Goal: Check status: Check status

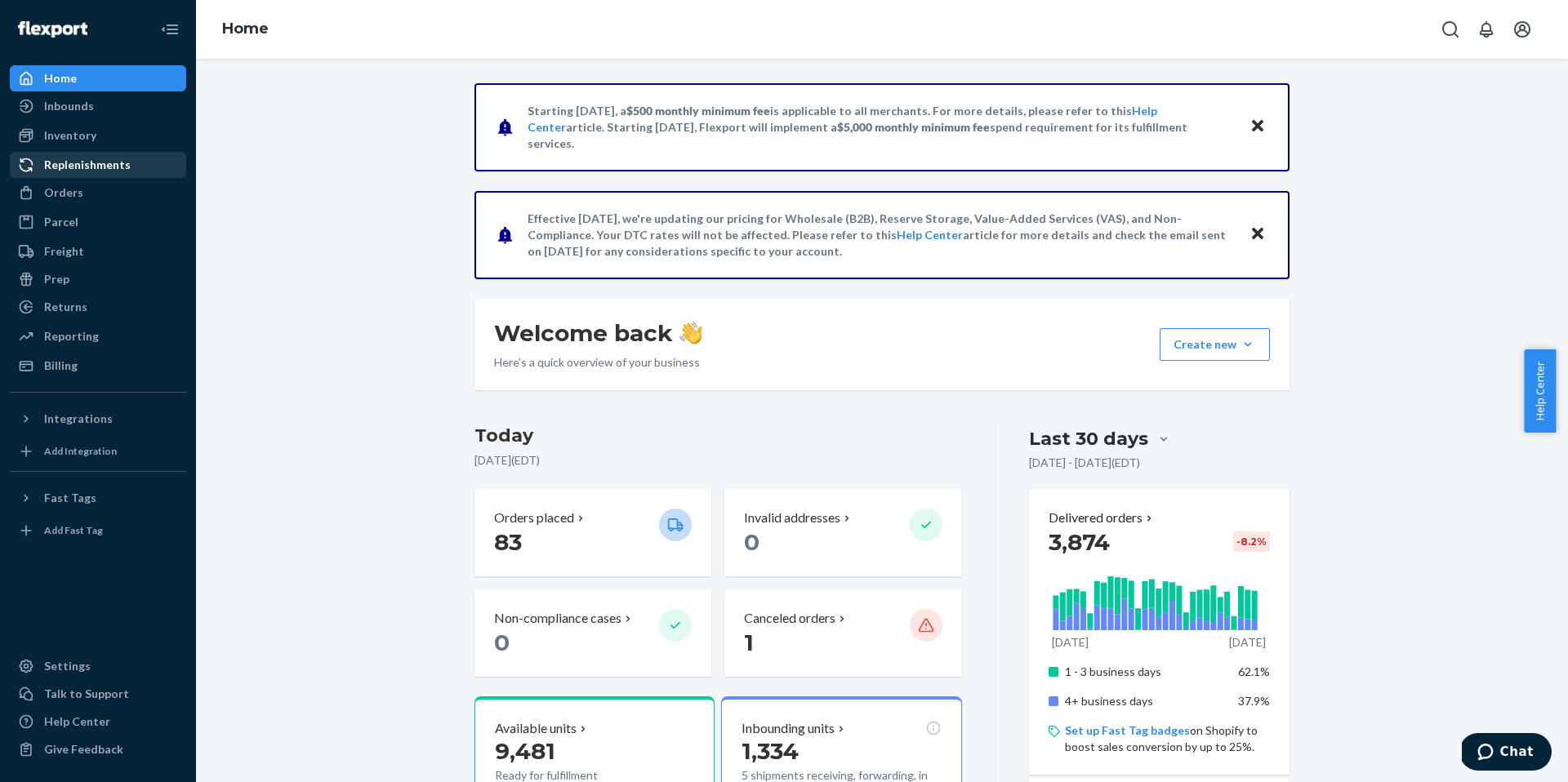
click at [108, 173] on div "Replenishments" at bounding box center [97, 165] width 173 height 23
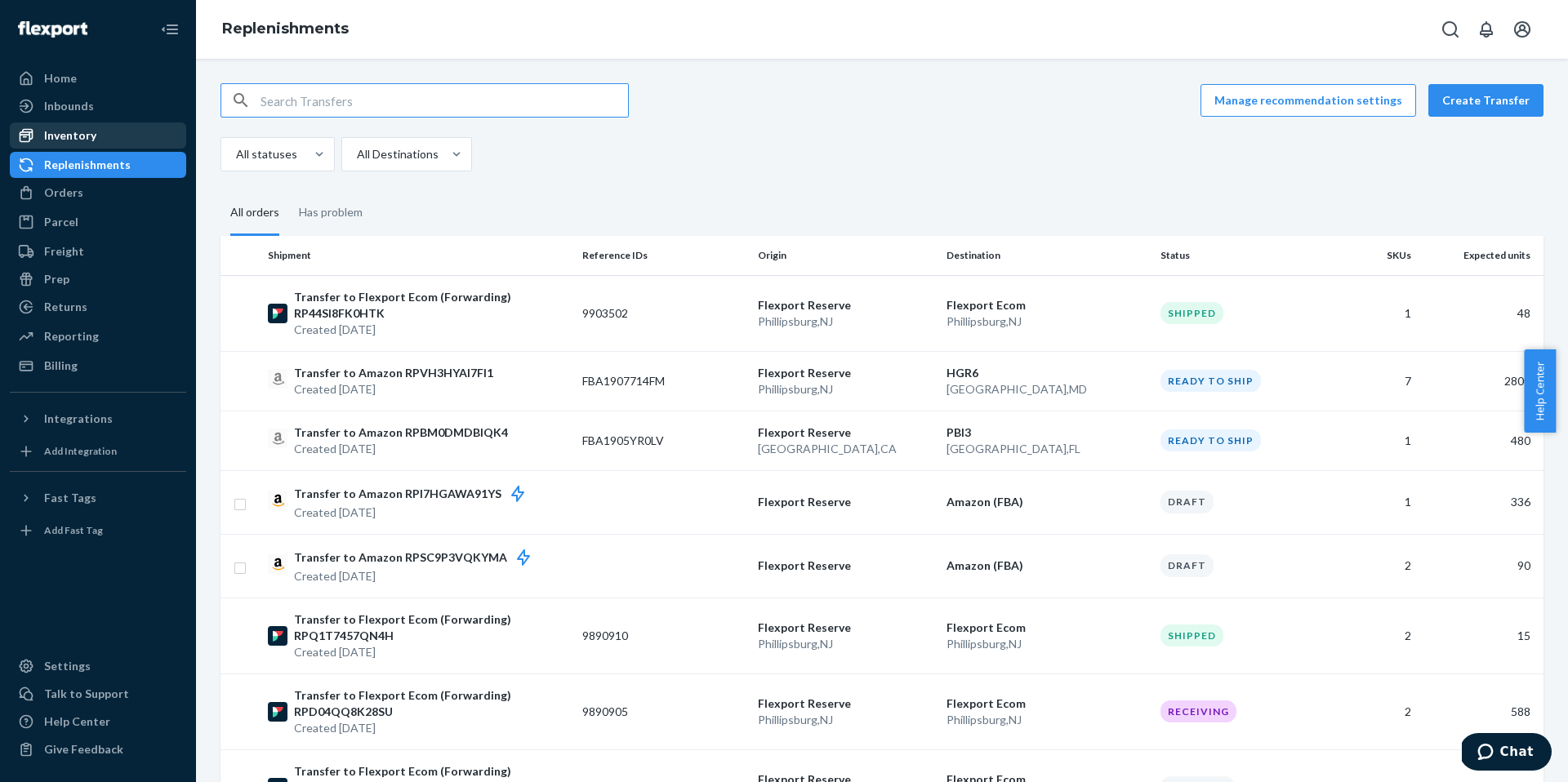
click at [99, 131] on div "Inventory" at bounding box center [97, 135] width 173 height 23
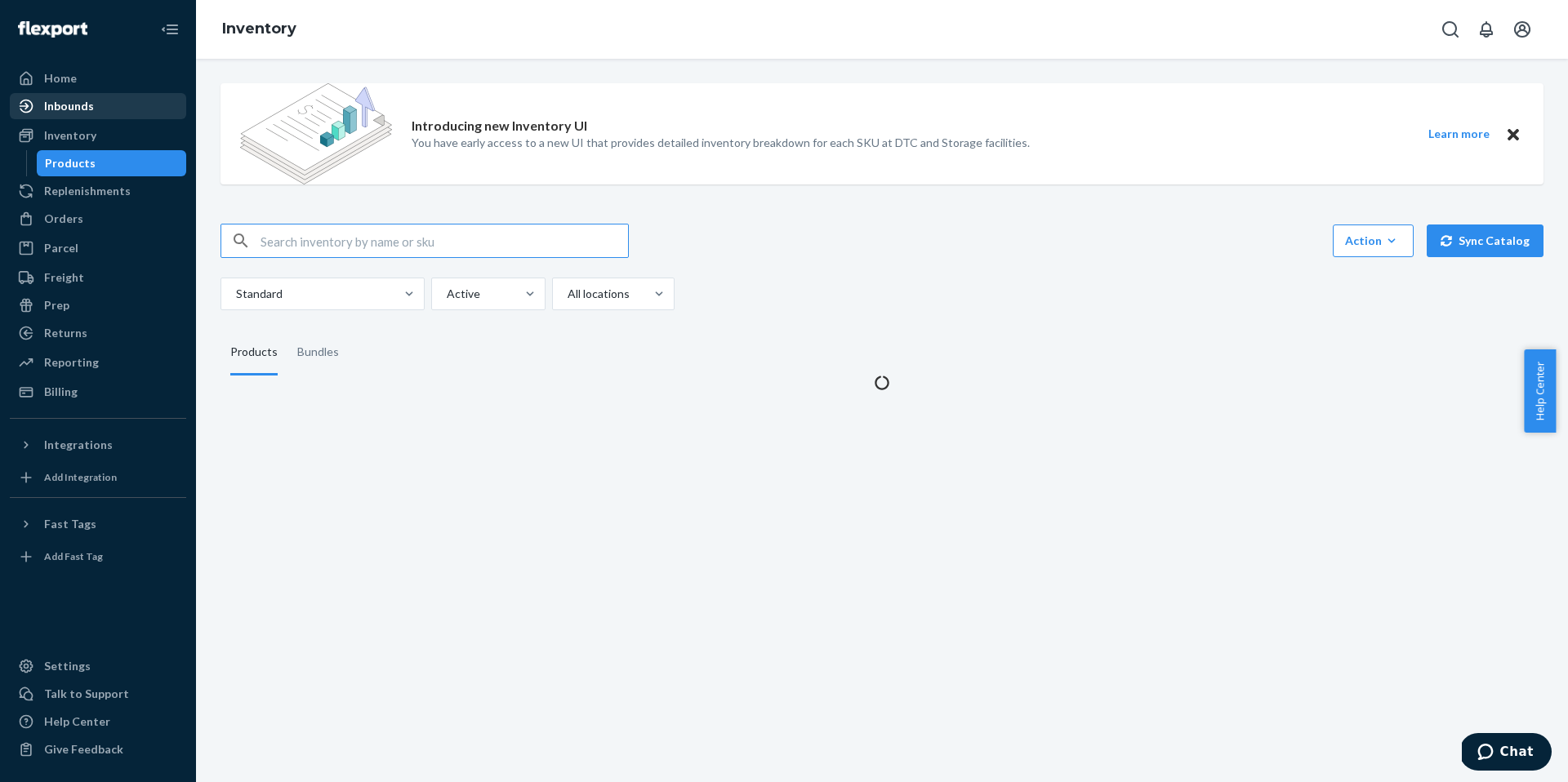
click at [97, 108] on div "Inbounds" at bounding box center [97, 106] width 173 height 23
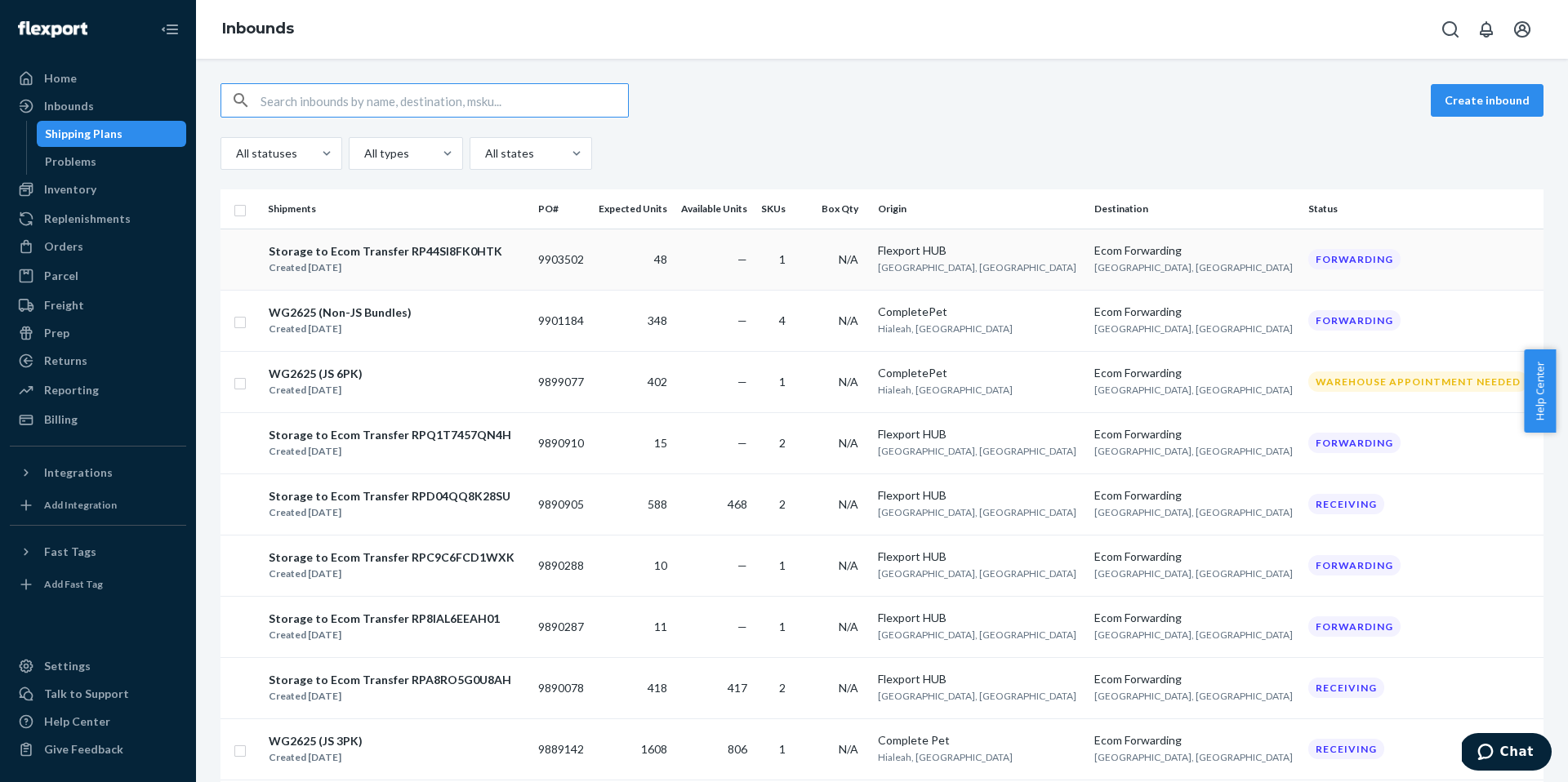
type input "816499"
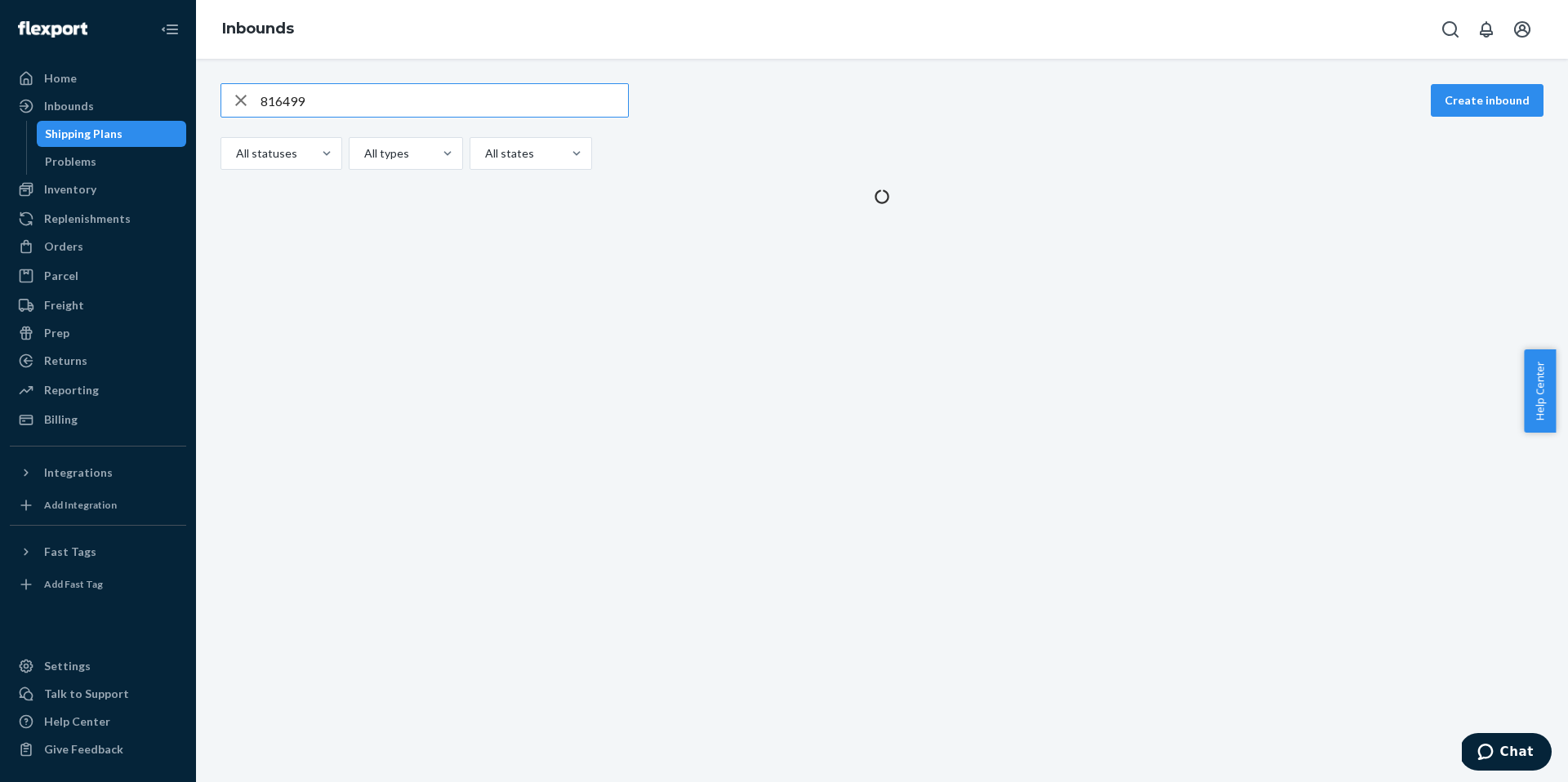
click at [277, 104] on input "816499" at bounding box center [444, 101] width 367 height 32
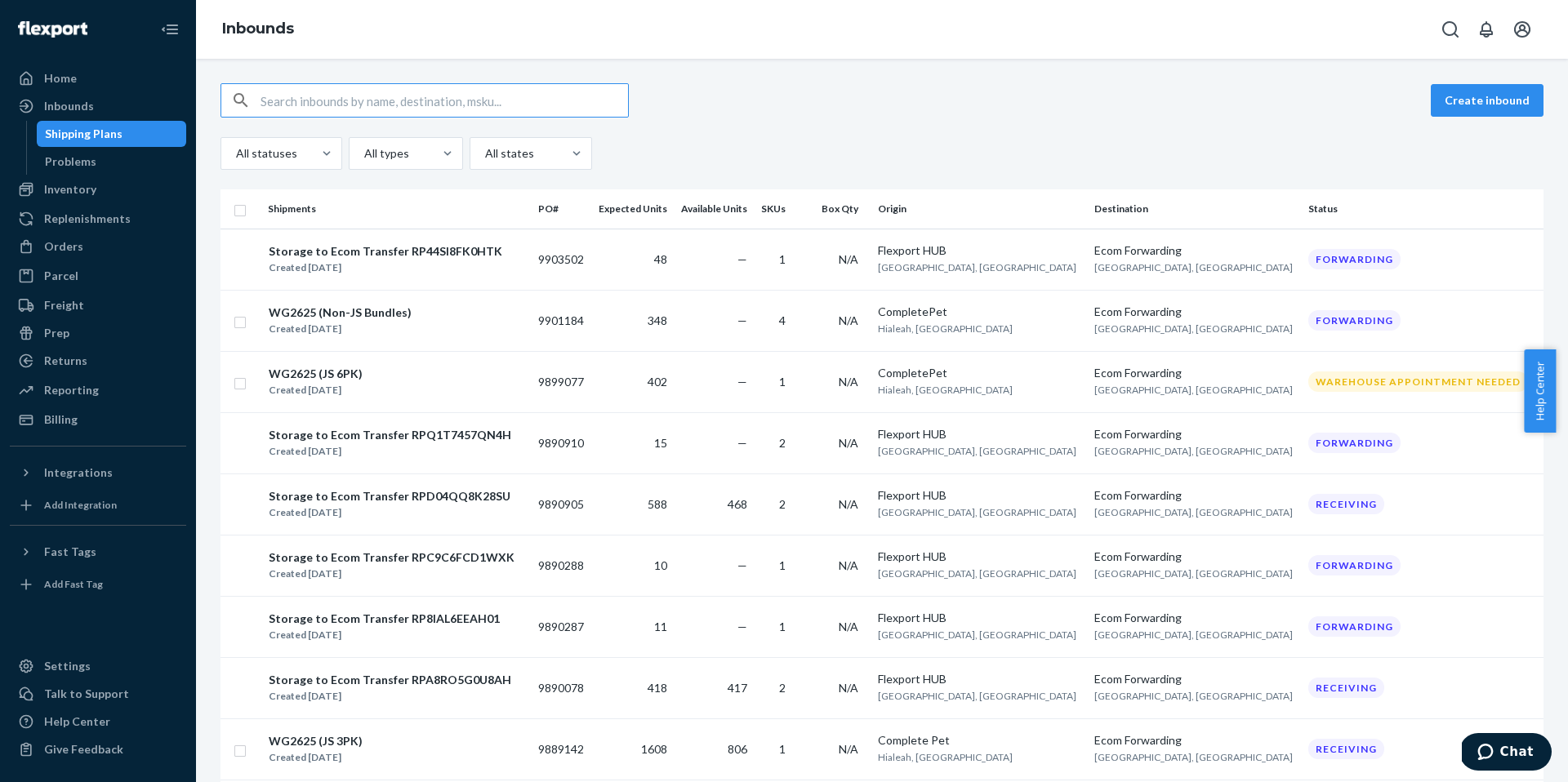
click at [363, 101] on input "text" at bounding box center [444, 101] width 367 height 32
paste input "9899077"
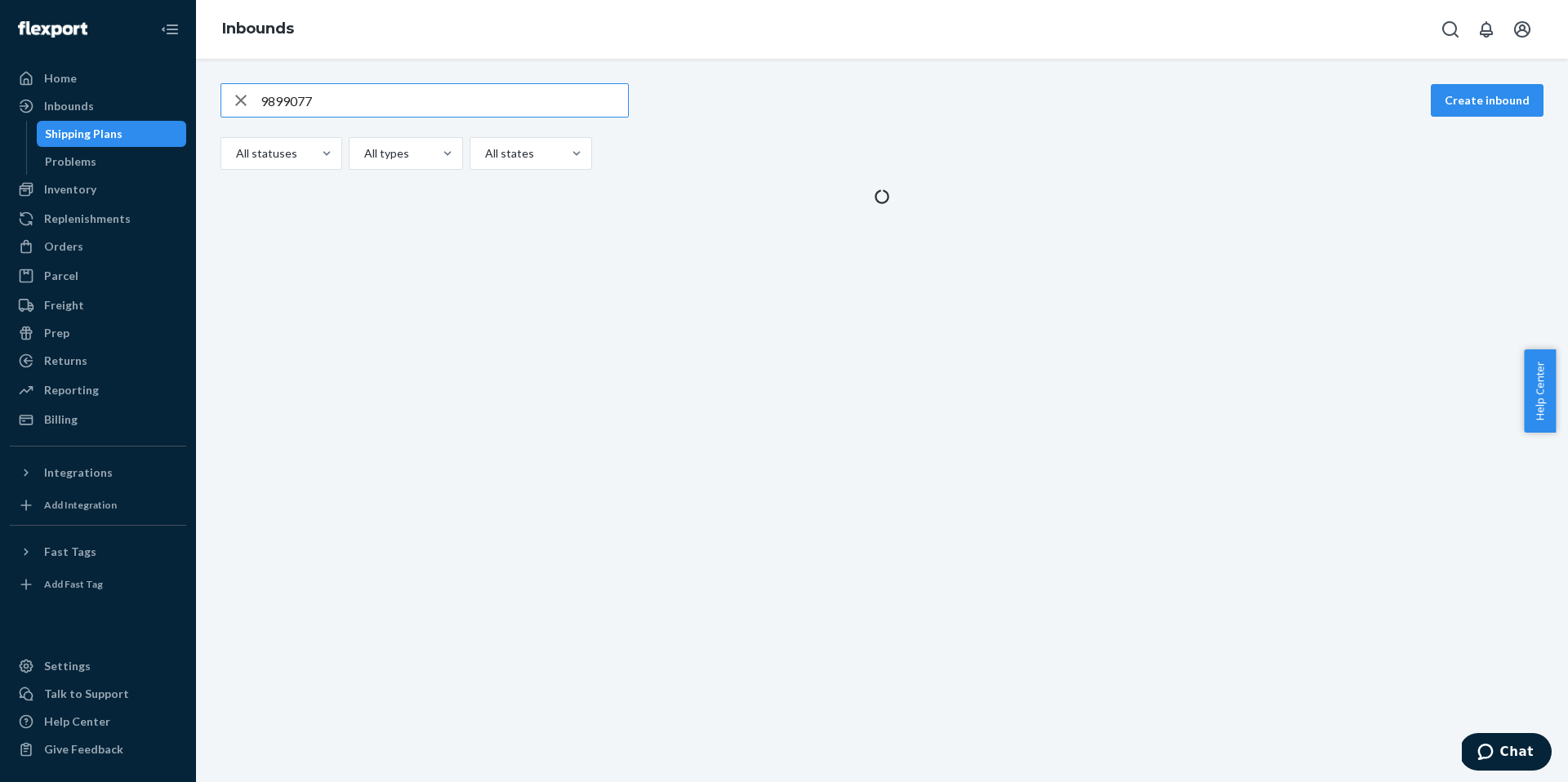
type input "9899077"
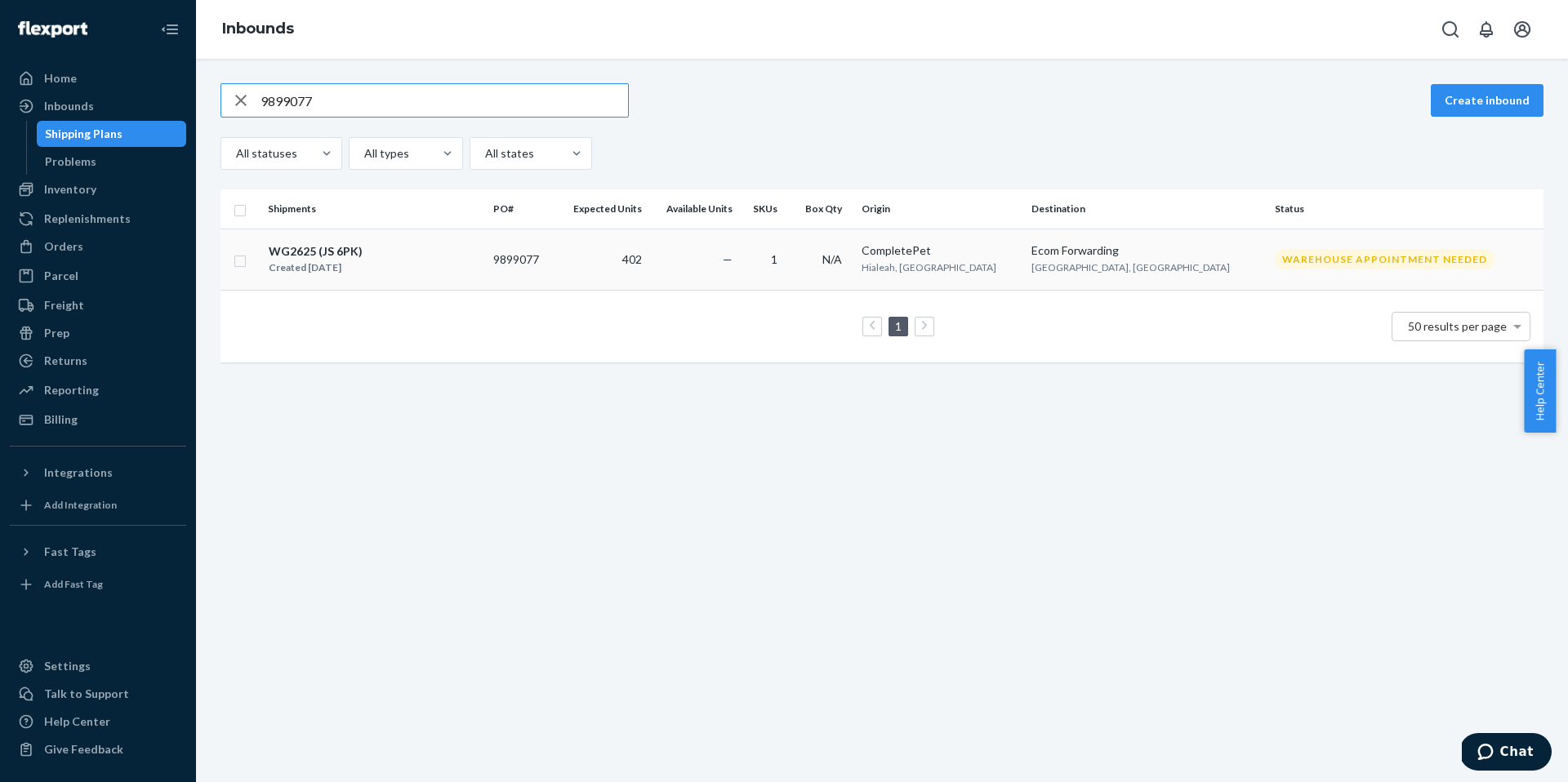
click at [418, 276] on div "WG2625 (JS 6PK) Created [DATE]" at bounding box center [374, 260] width 213 height 34
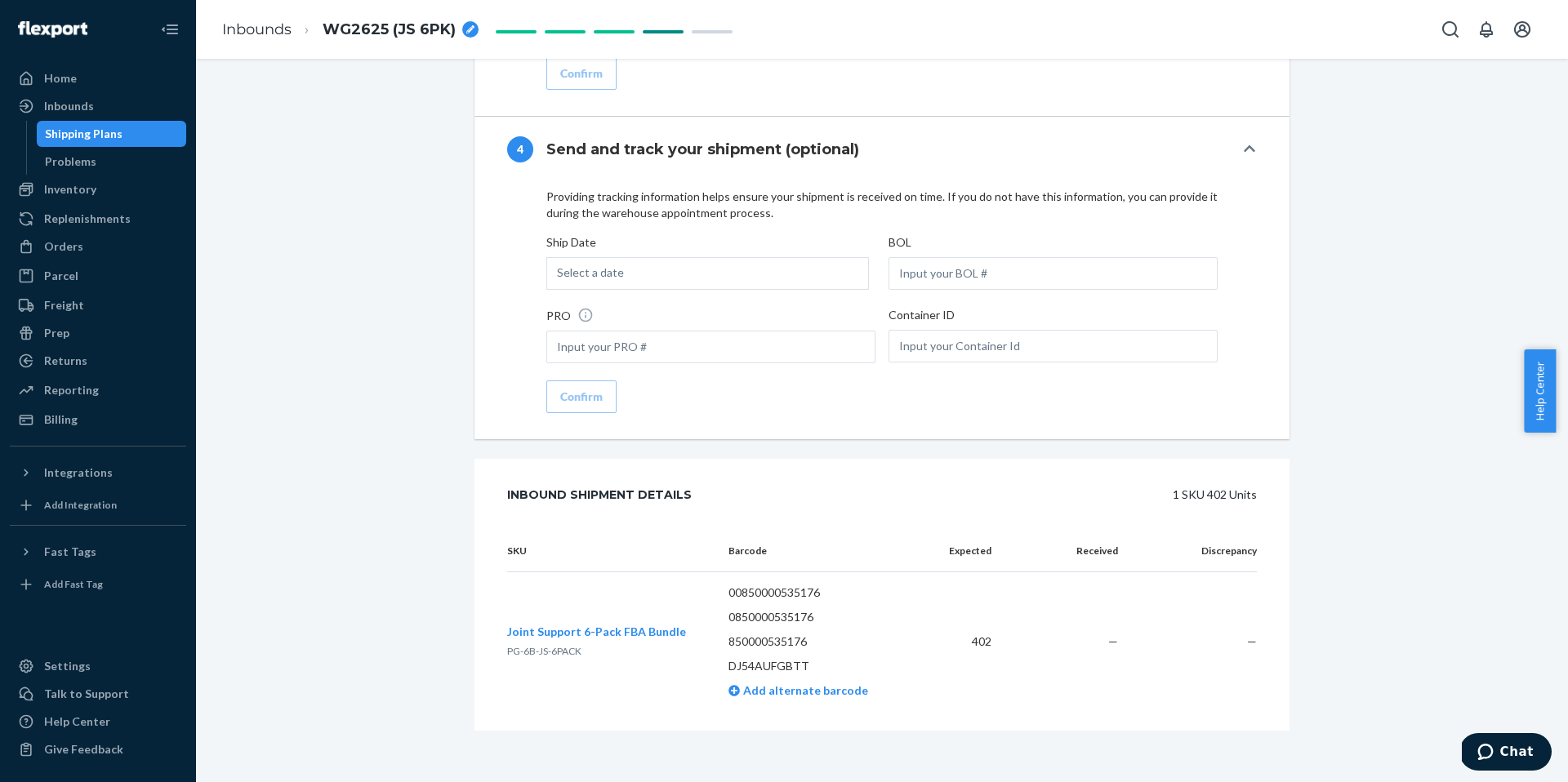
scroll to position [1916, 0]
click at [75, 152] on div "Problems" at bounding box center [112, 161] width 147 height 23
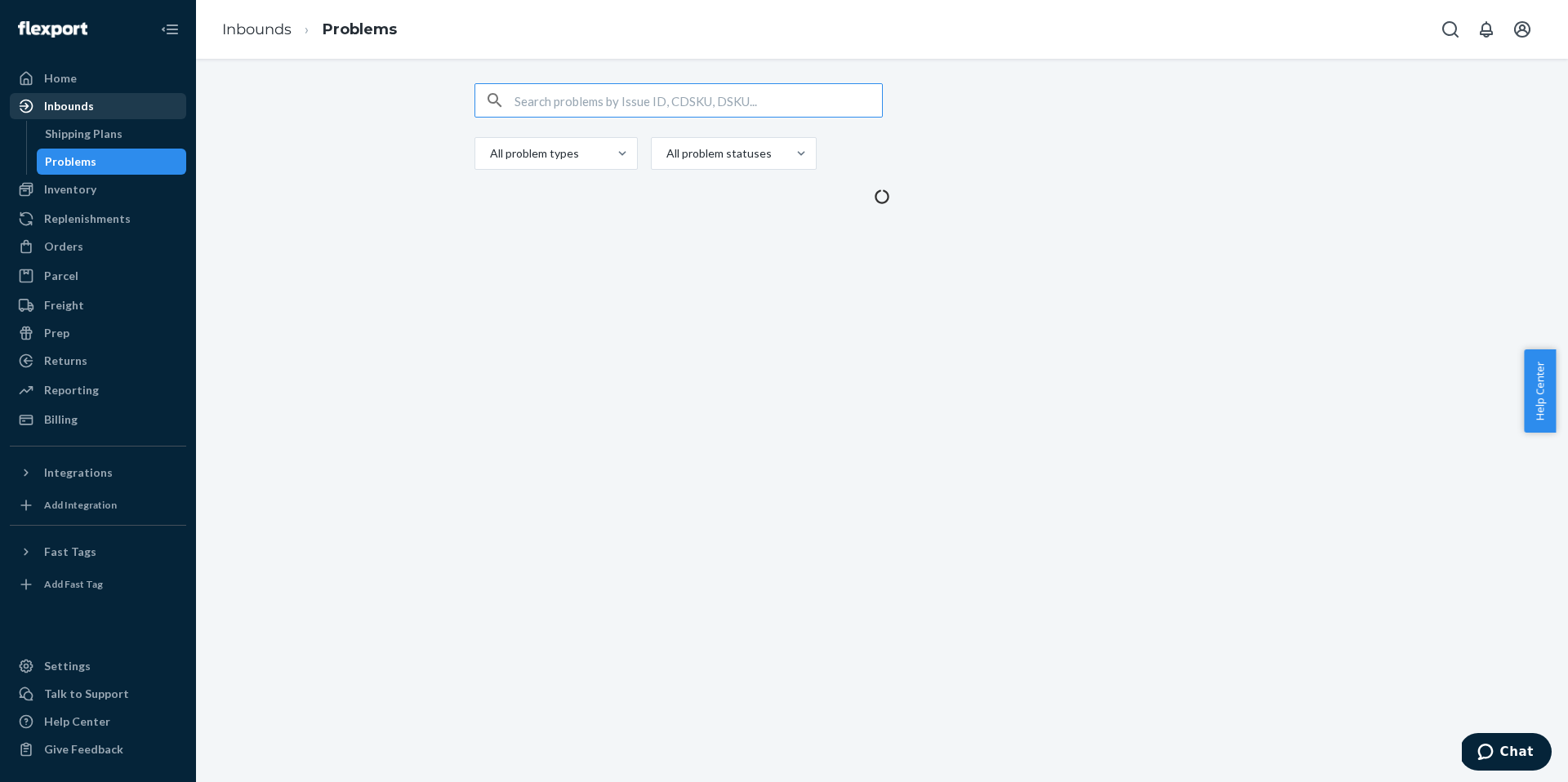
click at [76, 108] on div "Inbounds" at bounding box center [69, 106] width 50 height 16
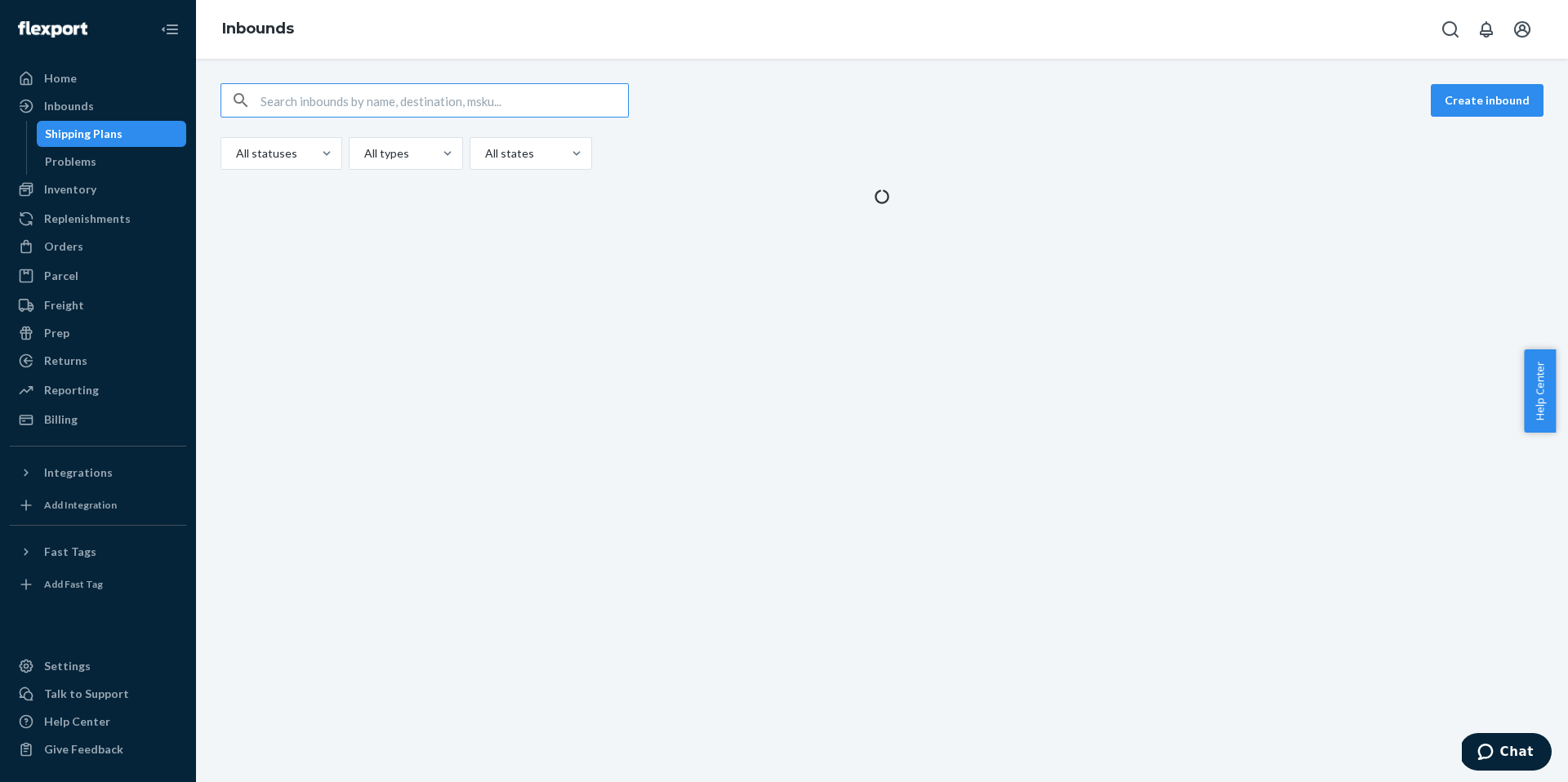
click at [531, 94] on input "text" at bounding box center [444, 101] width 367 height 32
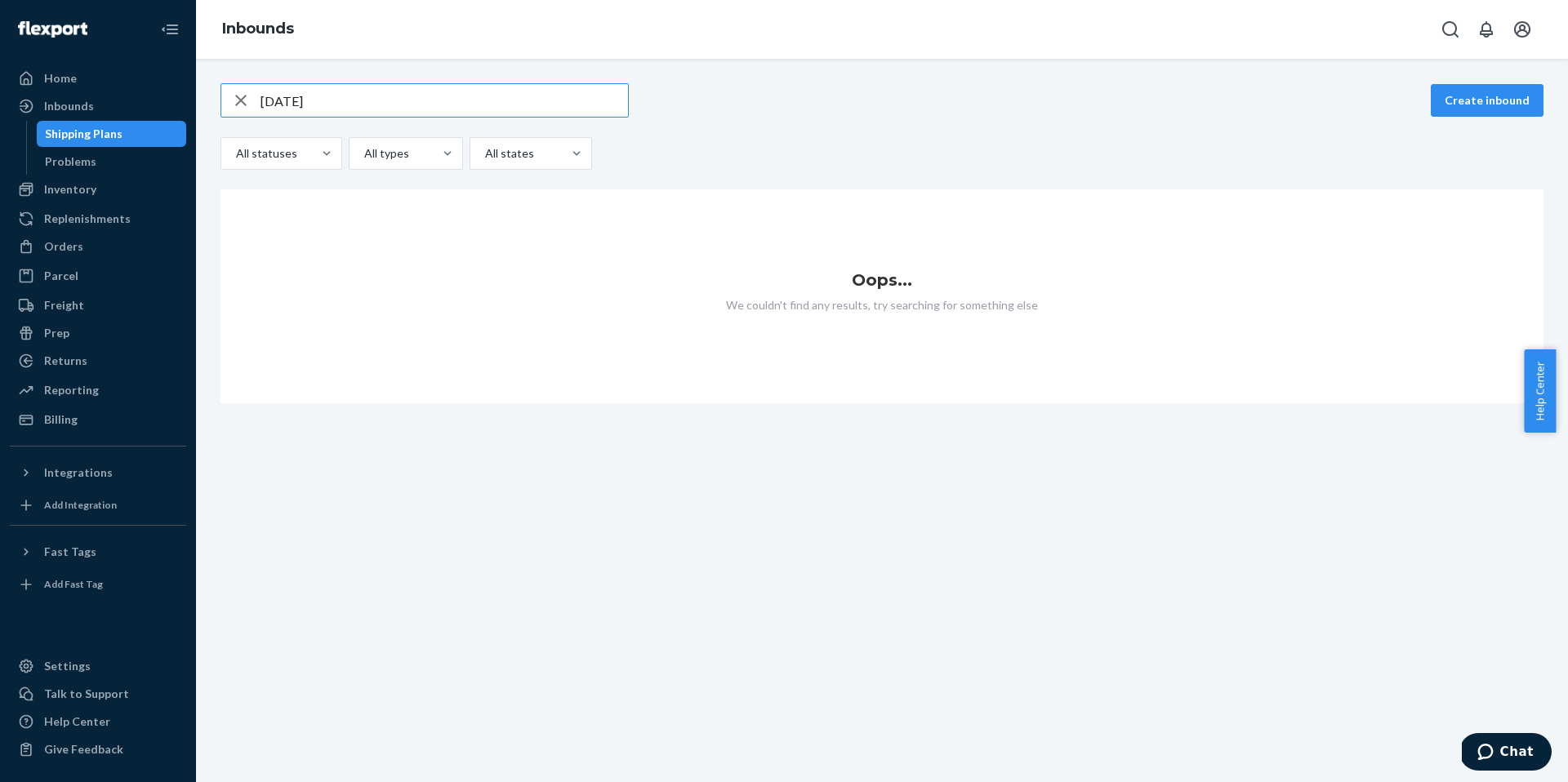
click at [351, 102] on input "[DATE]" at bounding box center [444, 101] width 367 height 32
paste input "9869176"
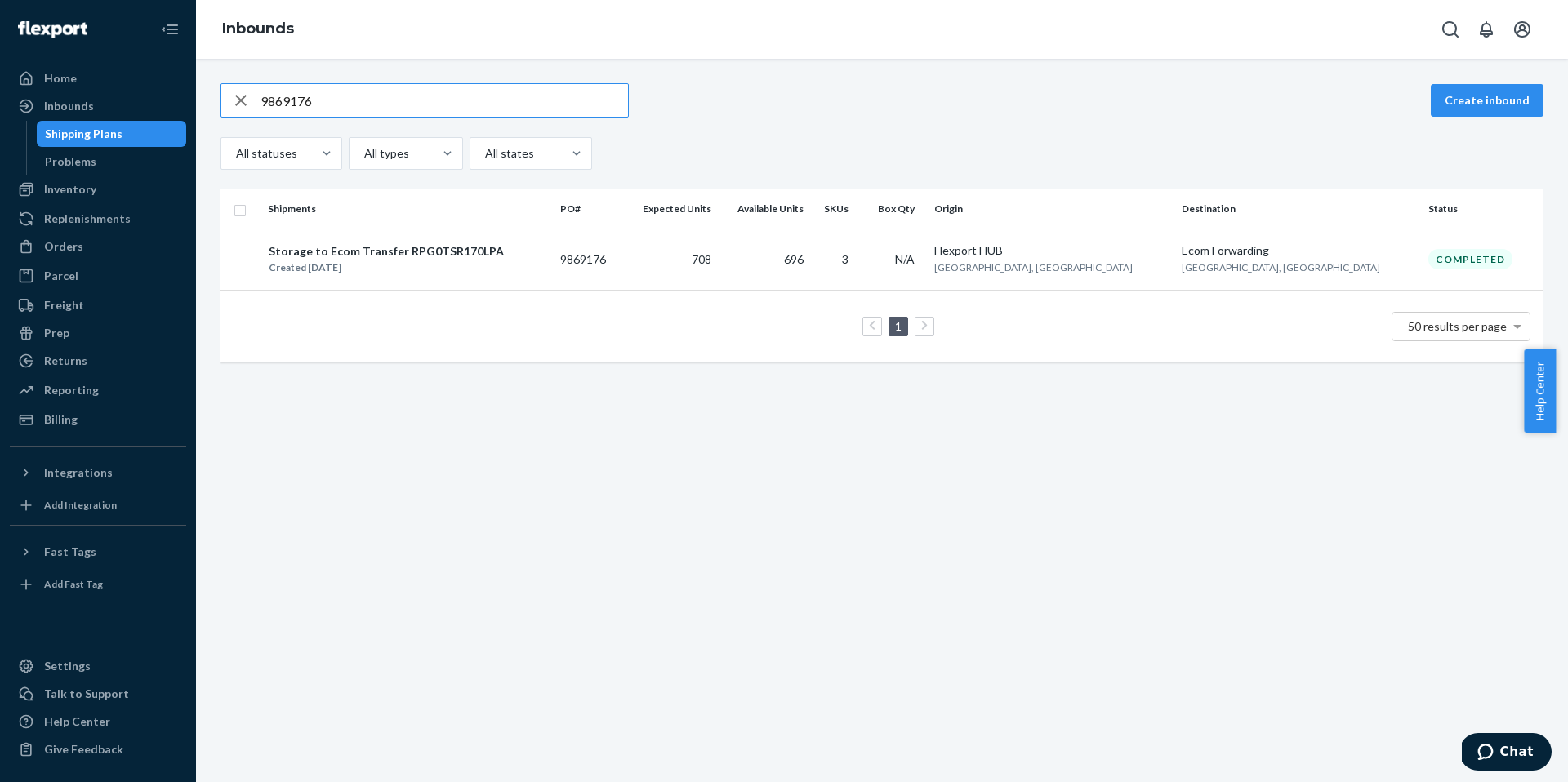
click at [425, 94] on input "9869176" at bounding box center [444, 101] width 367 height 32
paste input "90078"
click at [583, 94] on input "9890078" at bounding box center [444, 101] width 367 height 32
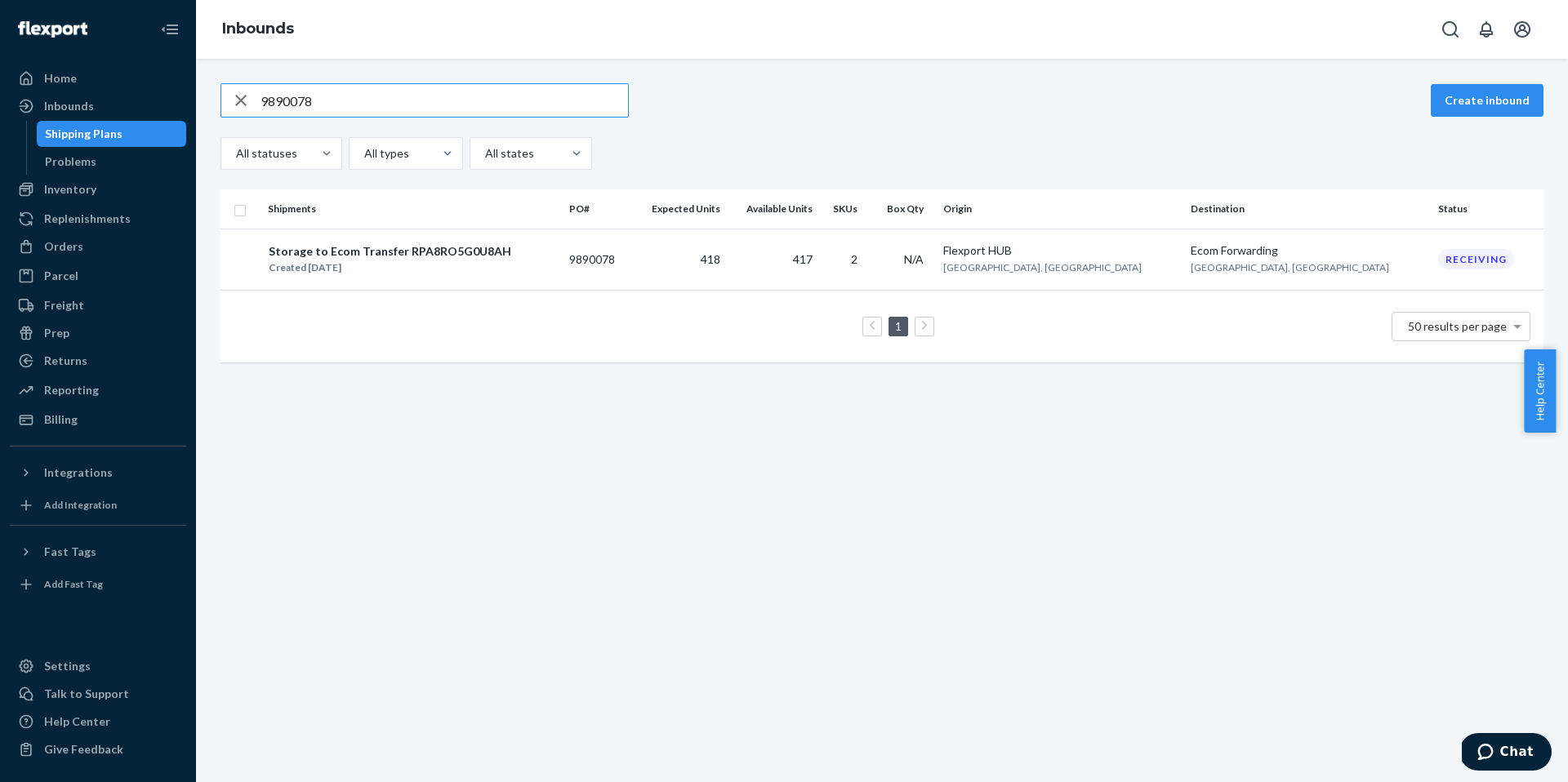
click at [583, 94] on input "9890078" at bounding box center [444, 101] width 367 height 32
paste input "287"
click at [506, 106] on input "9890287" at bounding box center [444, 101] width 367 height 32
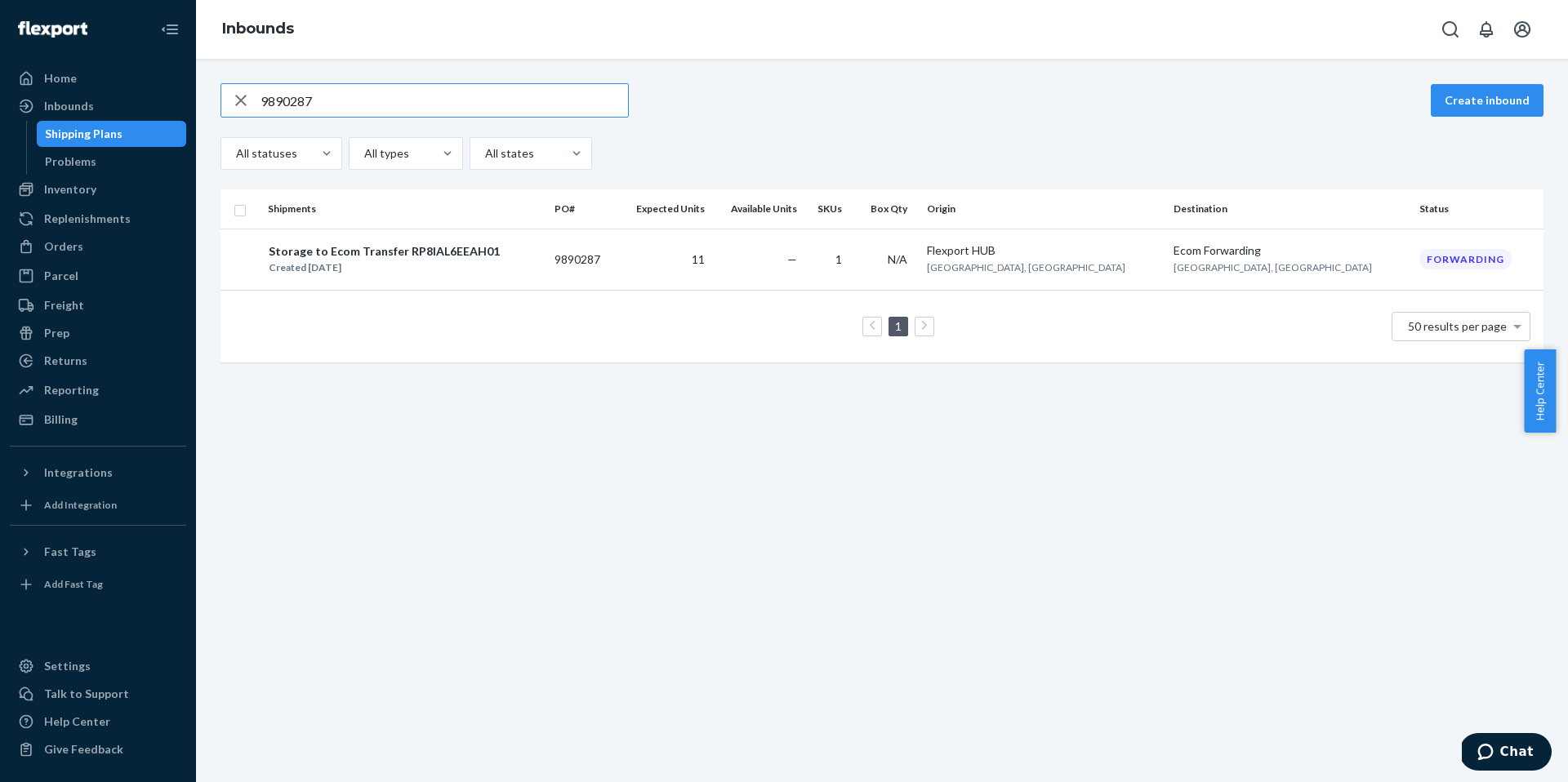
paste input "8"
click at [464, 94] on input "9890288" at bounding box center [444, 101] width 367 height 32
paste input "905"
click at [353, 98] on input "9890905" at bounding box center [444, 101] width 367 height 32
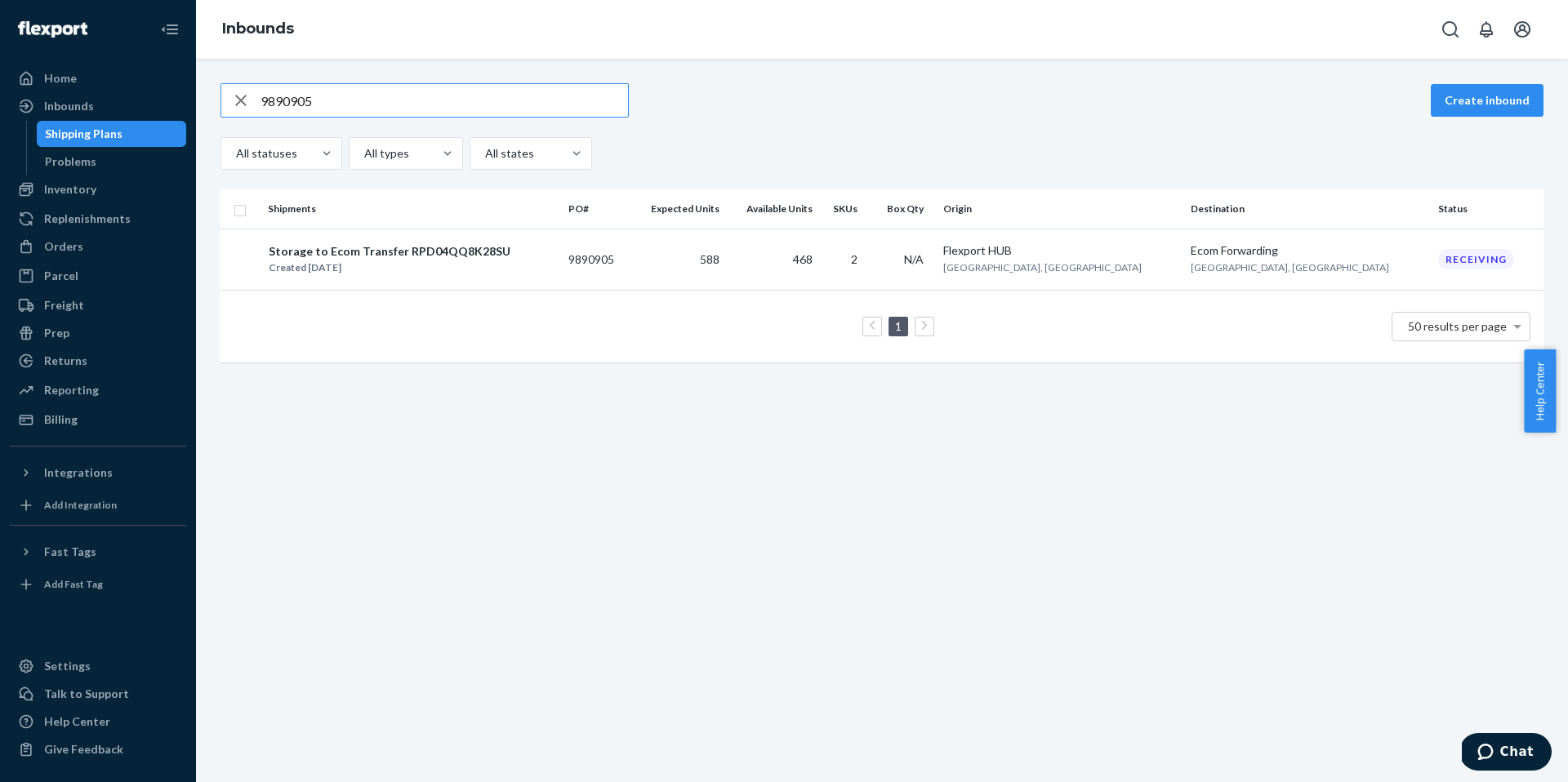
click at [353, 98] on input "9890905" at bounding box center [444, 101] width 367 height 32
paste input "10"
click at [361, 94] on input "9890910" at bounding box center [444, 101] width 367 height 32
paste input "903497"
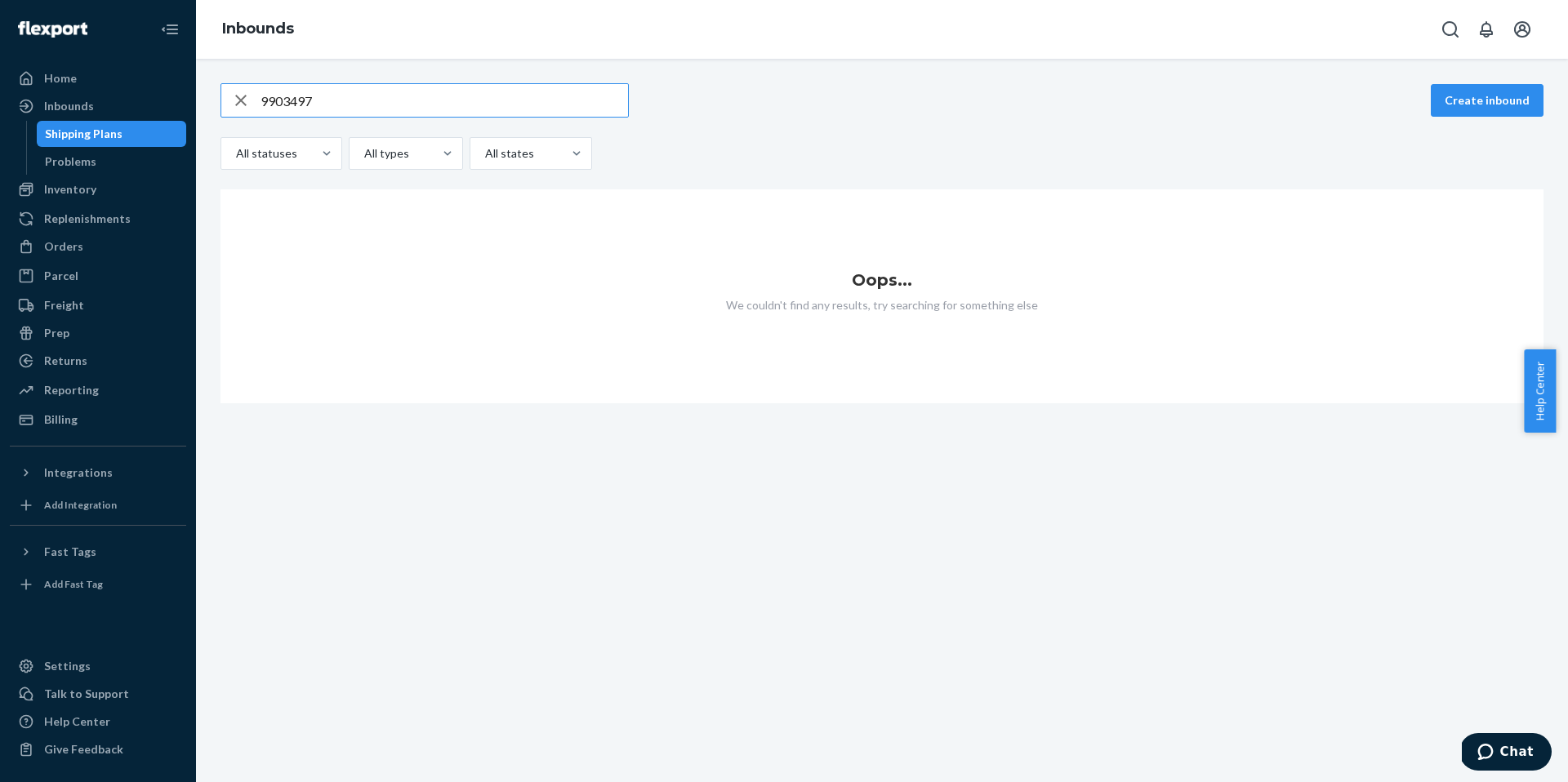
click at [477, 98] on input "9903497" at bounding box center [444, 101] width 367 height 32
paste input "502"
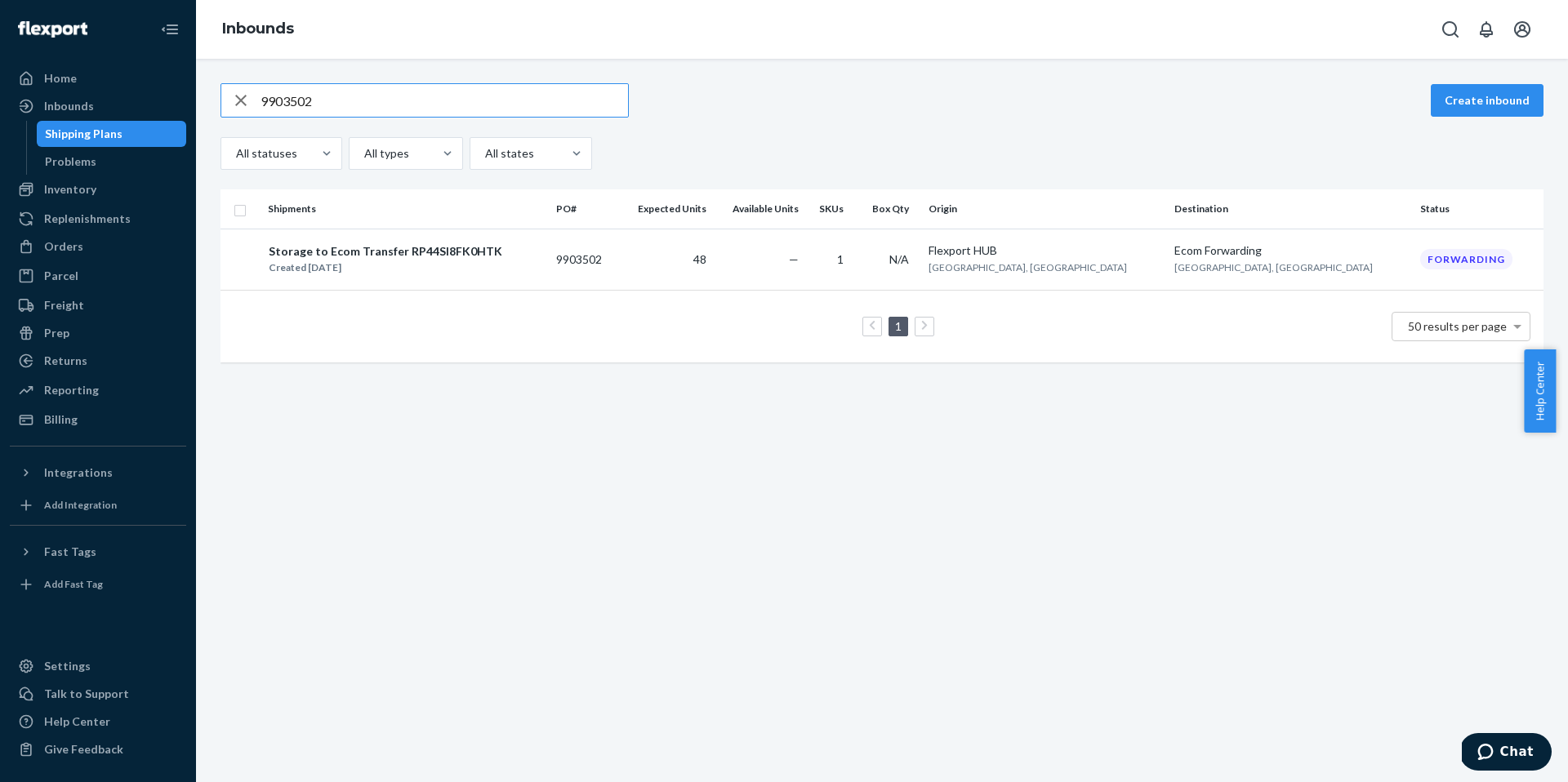
click at [366, 107] on input "9903502" at bounding box center [444, 101] width 367 height 32
paste input "88914"
click at [433, 103] on input "9889142" at bounding box center [444, 101] width 367 height 32
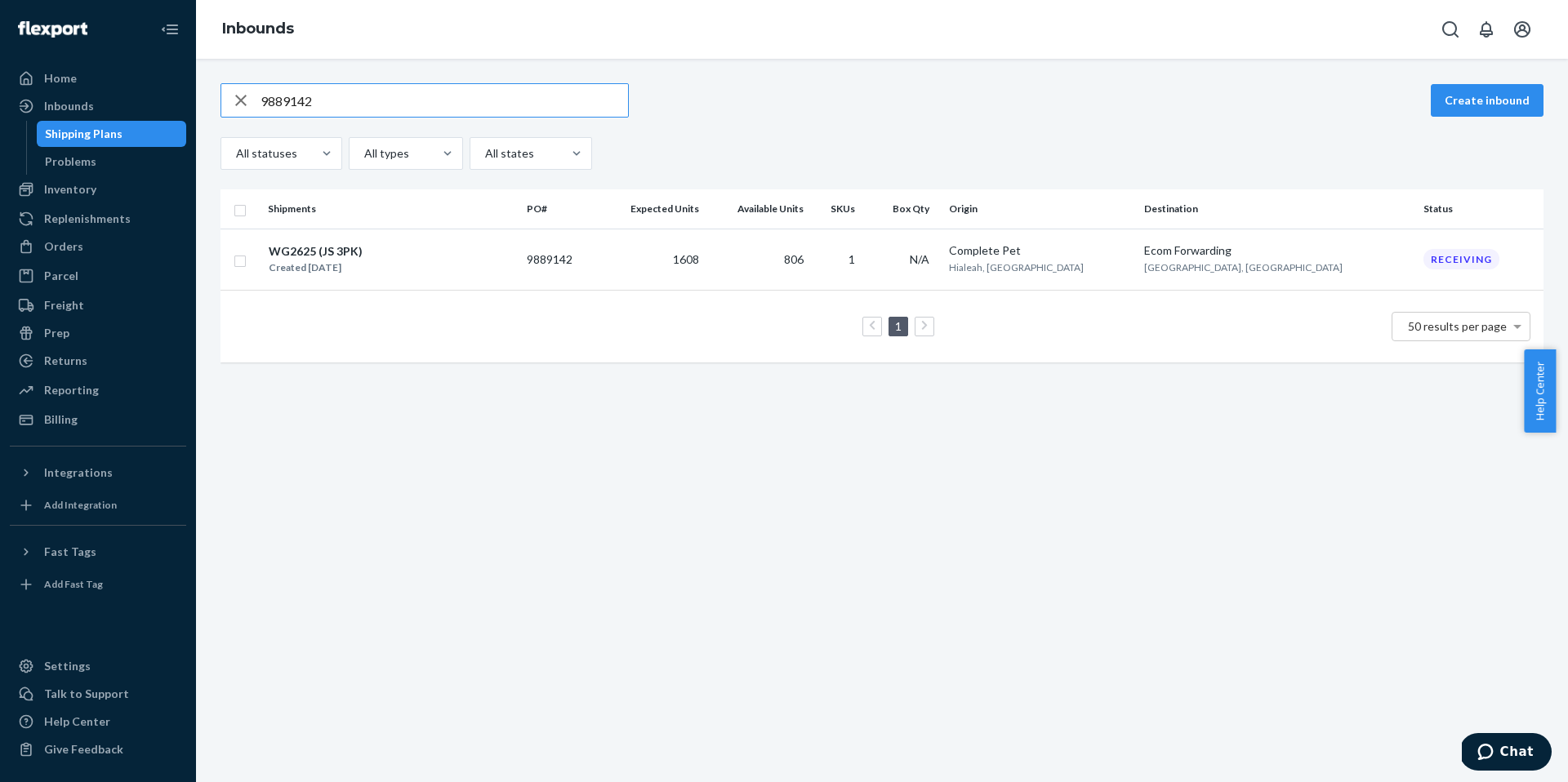
click at [432, 102] on input "9889142" at bounding box center [444, 101] width 367 height 32
paste input "99077"
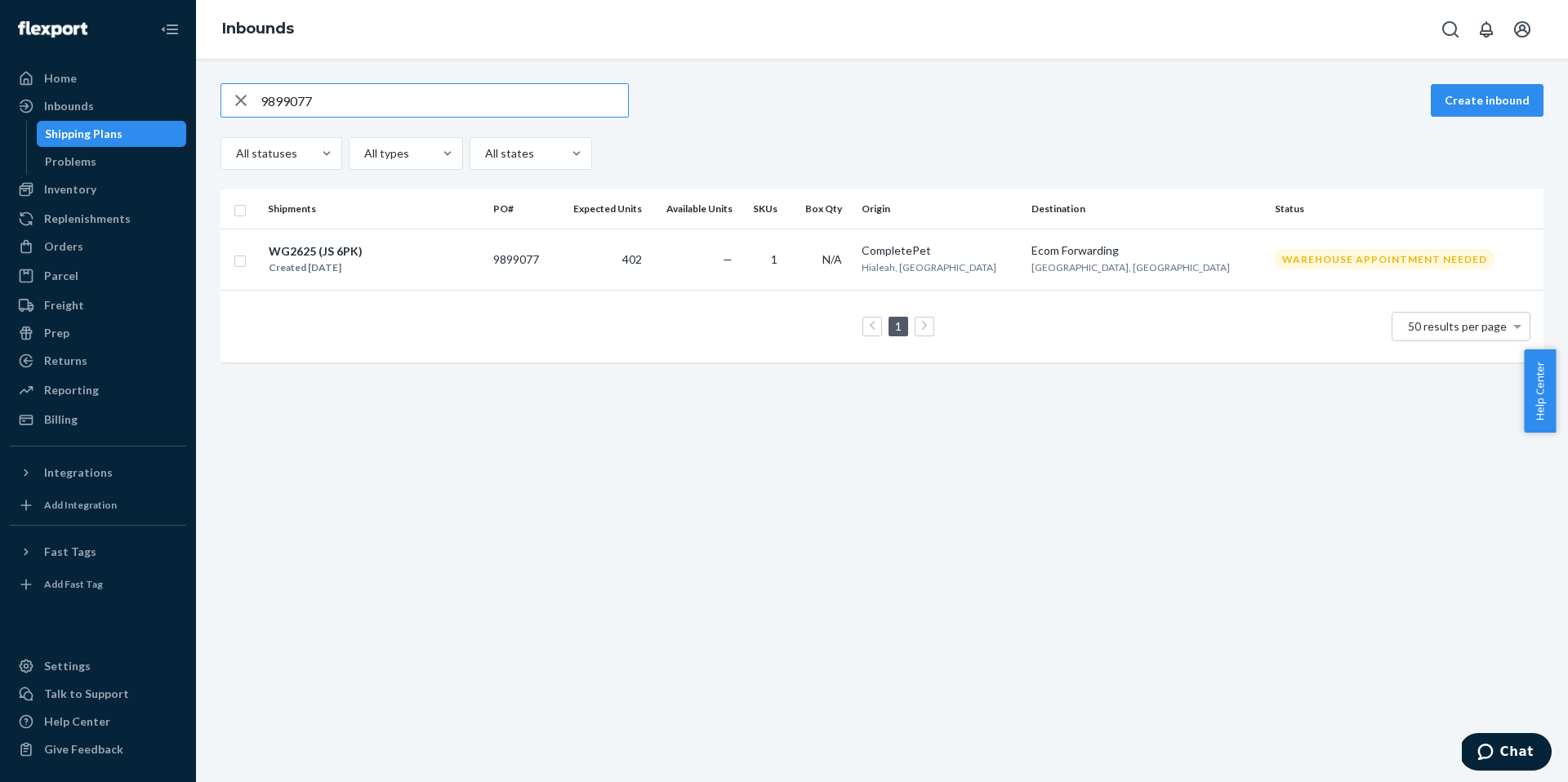
click at [490, 86] on input "9899077" at bounding box center [444, 101] width 367 height 32
paste input "901184"
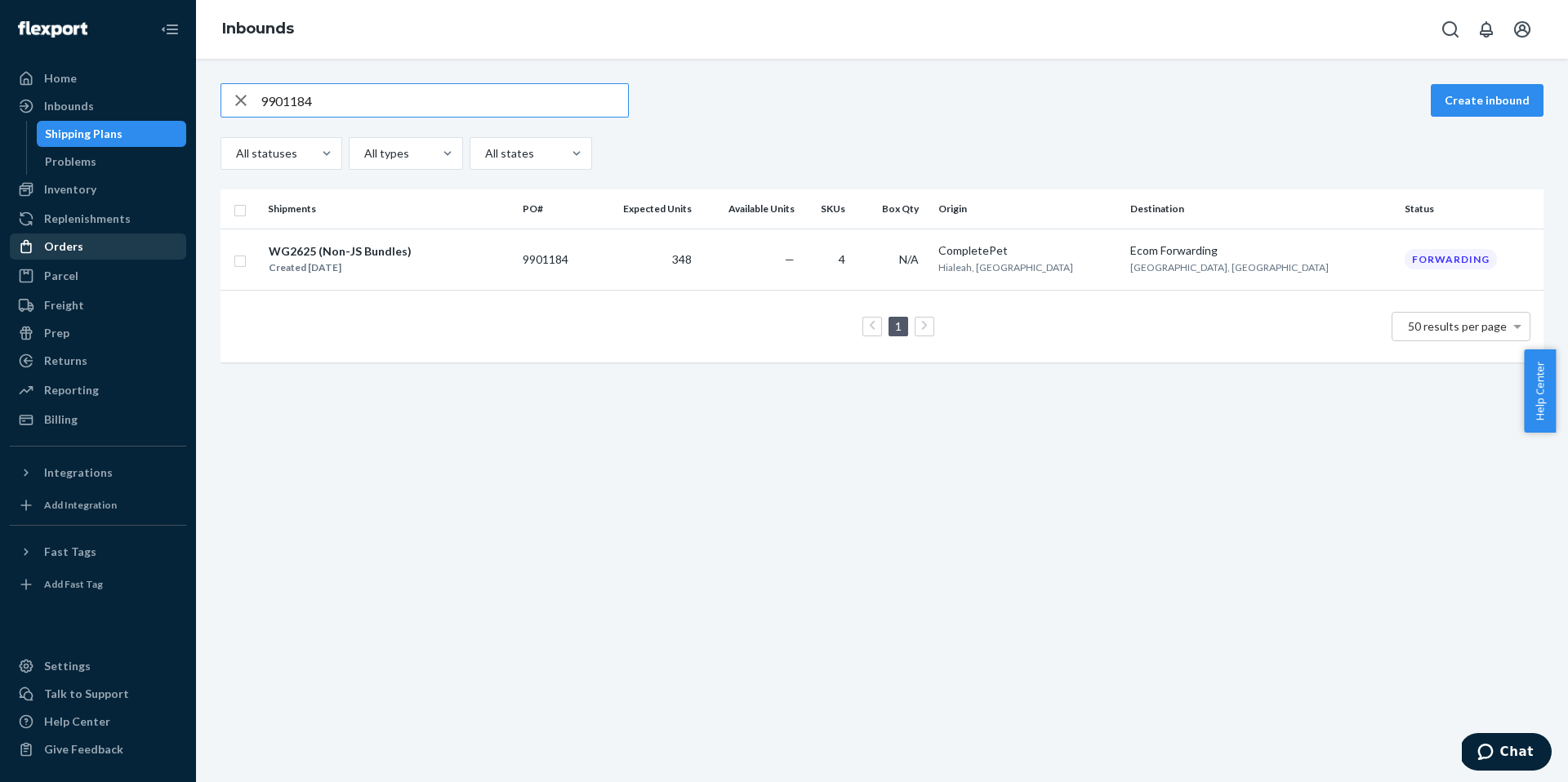
type input "9901184"
click at [1518, 30] on icon "Open account menu" at bounding box center [1522, 29] width 16 height 16
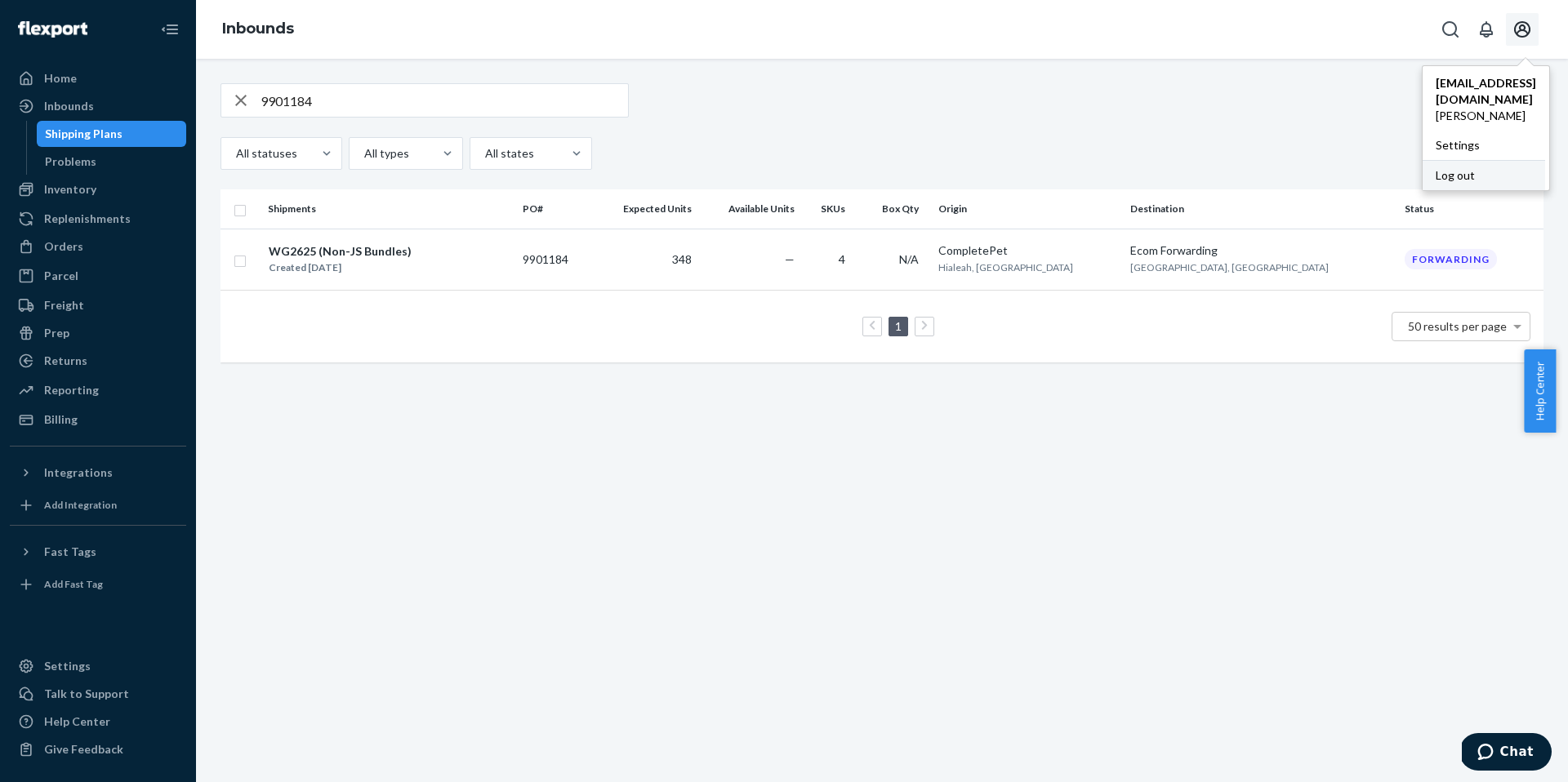
click at [1423, 160] on div "Log out" at bounding box center [1483, 174] width 122 height 30
